Goal: Information Seeking & Learning: Learn about a topic

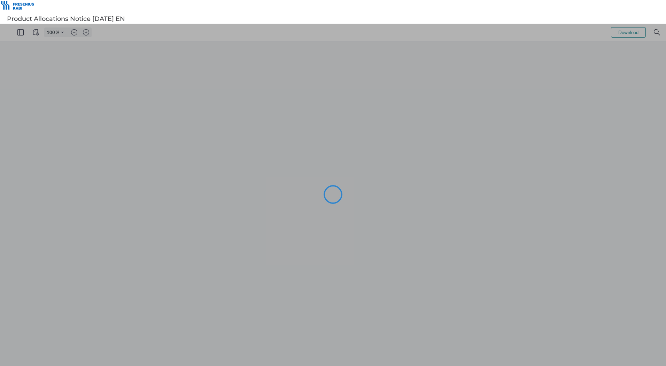
type input "117"
